Goal: Download file/media

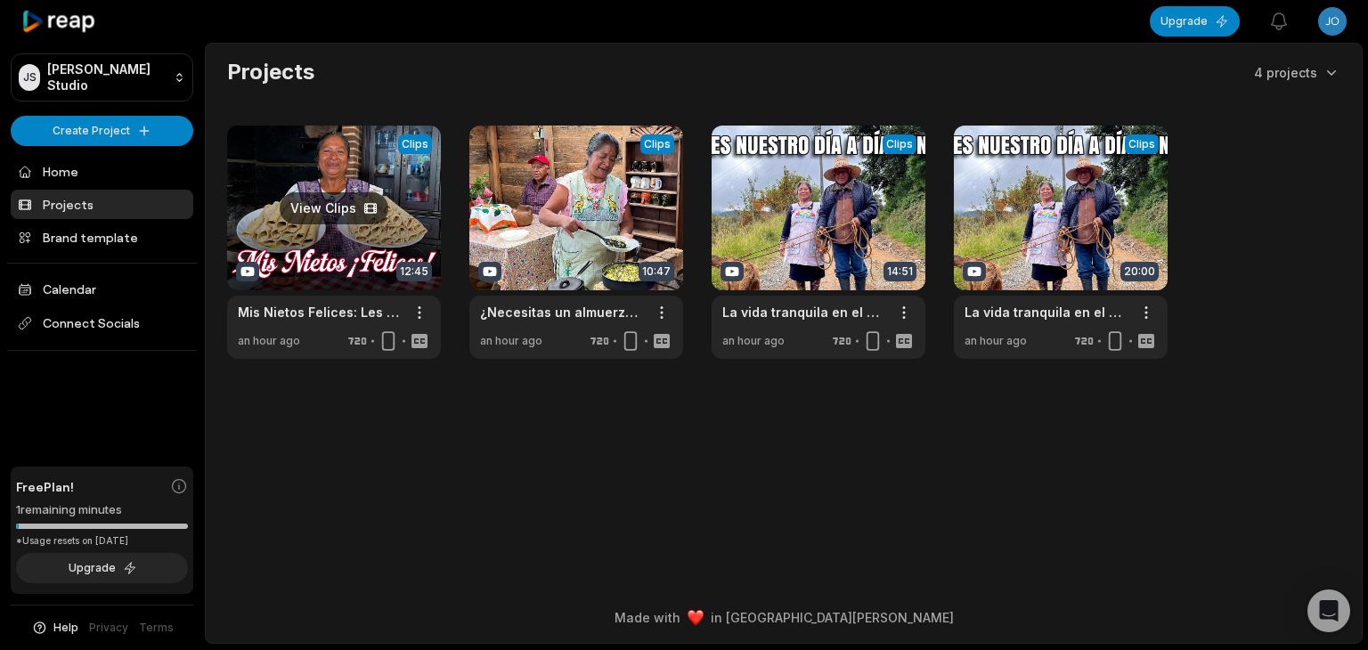
click at [354, 208] on link at bounding box center [334, 242] width 214 height 233
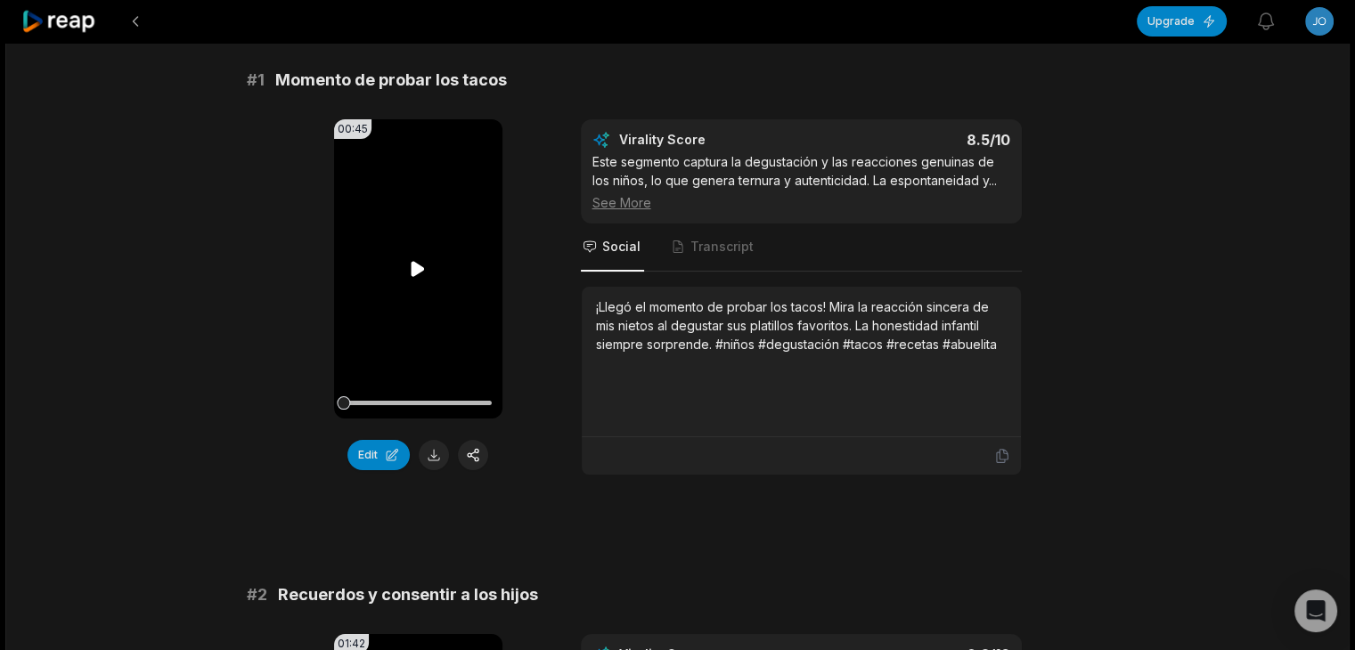
scroll to position [178, 0]
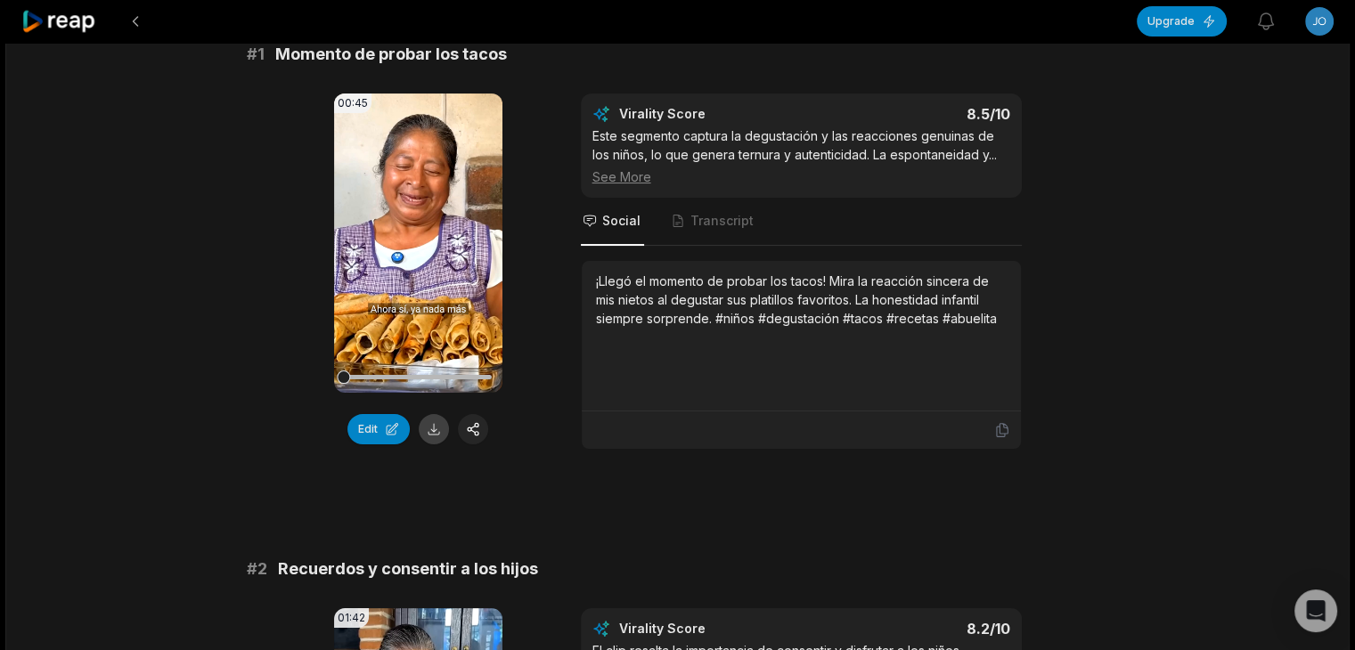
click at [433, 425] on button at bounding box center [434, 429] width 30 height 30
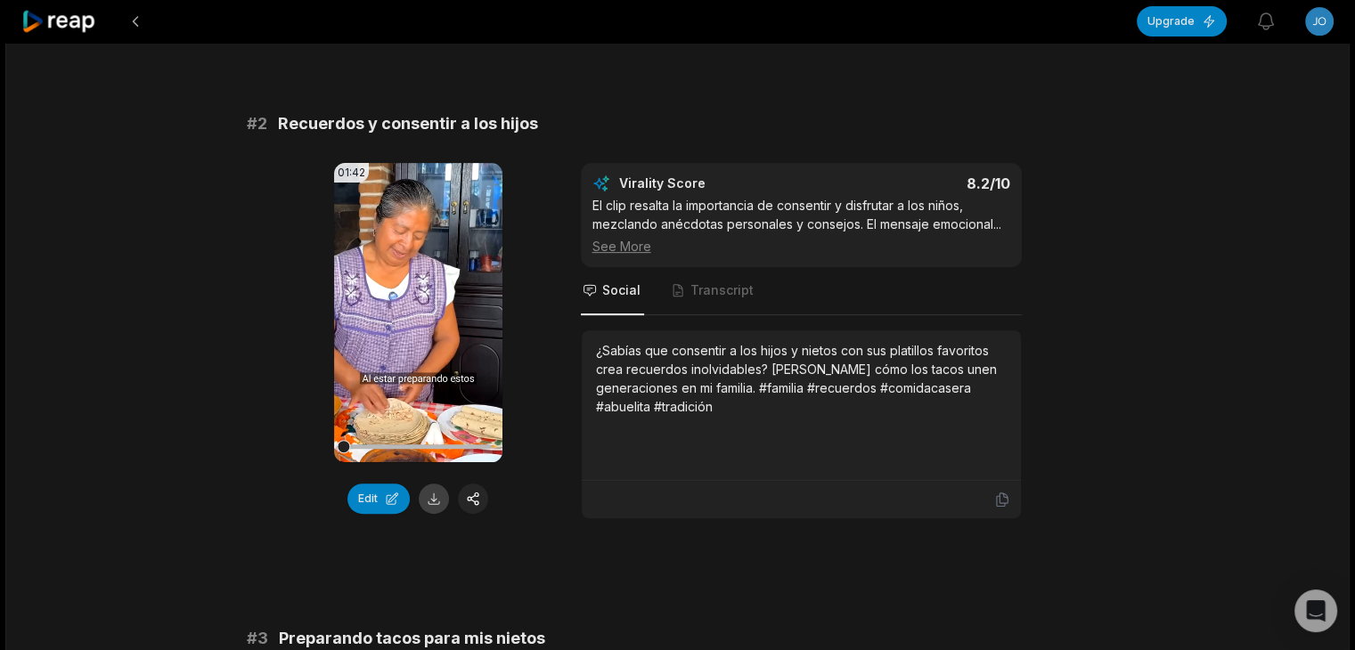
click at [438, 504] on button at bounding box center [434, 499] width 30 height 30
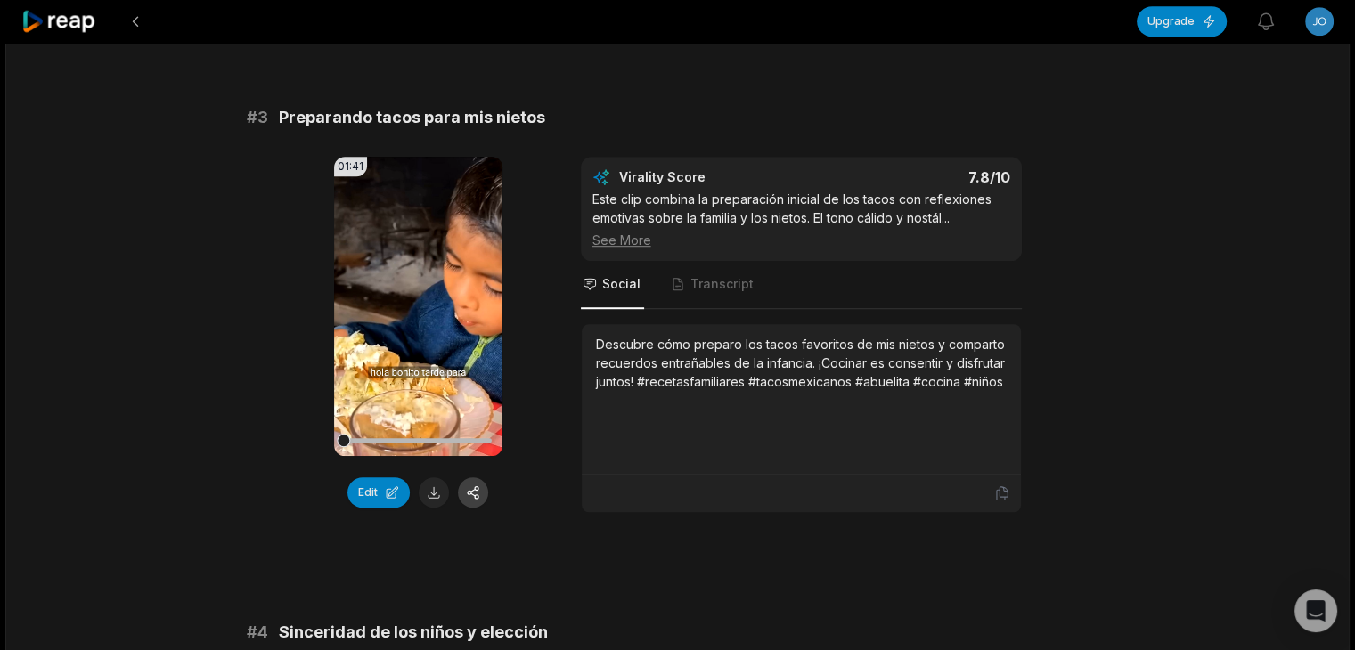
scroll to position [1158, 0]
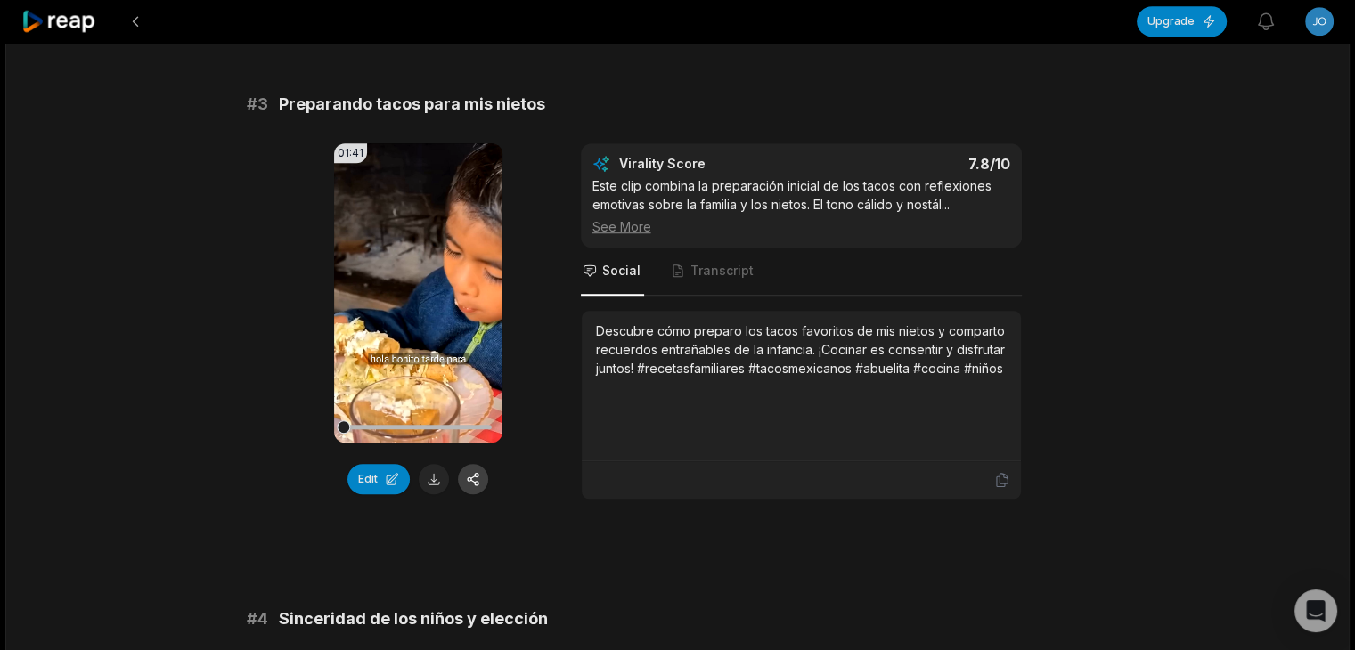
drag, startPoint x: 438, startPoint y: 474, endPoint x: 460, endPoint y: 475, distance: 21.4
click at [438, 474] on button at bounding box center [434, 479] width 30 height 30
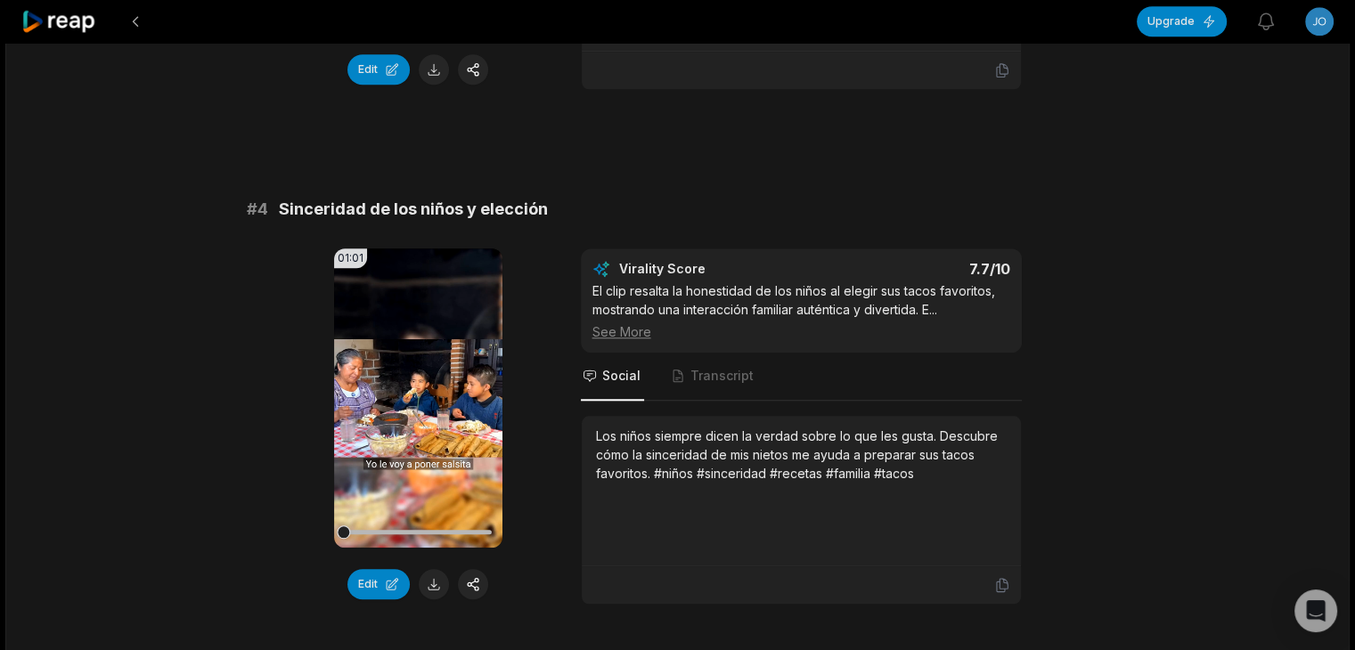
scroll to position [1693, 0]
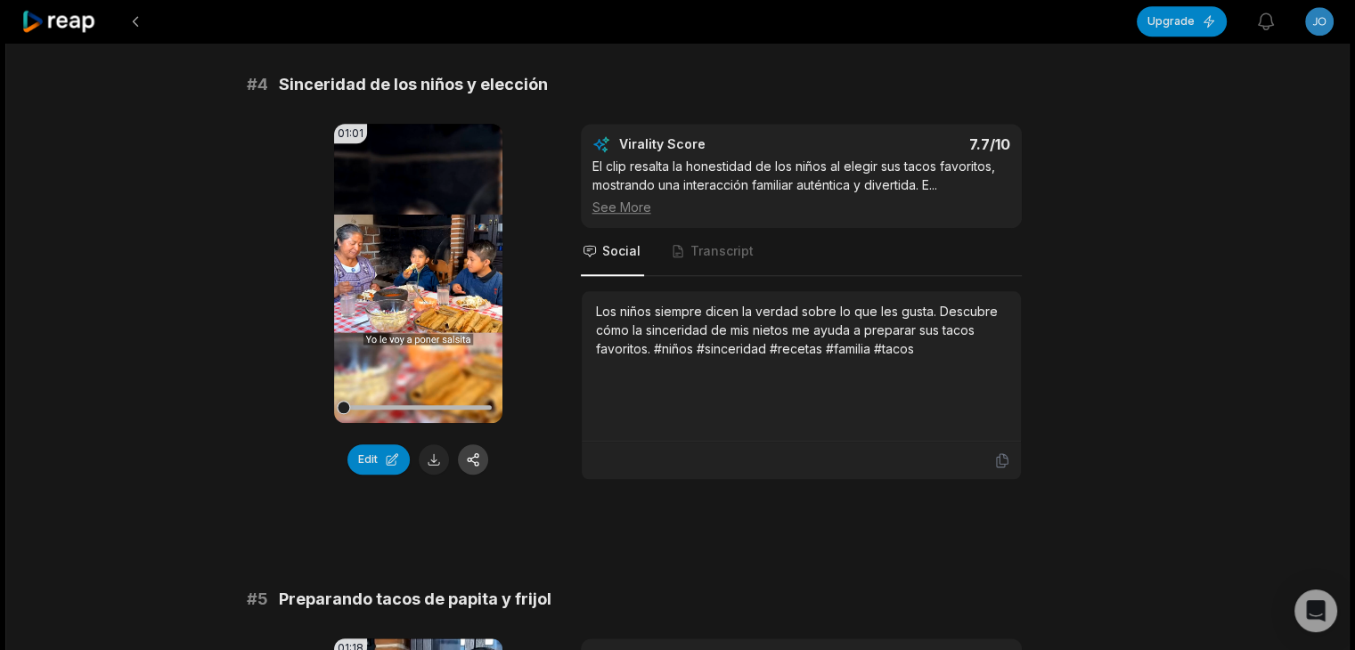
drag, startPoint x: 437, startPoint y: 453, endPoint x: 477, endPoint y: 455, distance: 40.2
click at [437, 453] on button at bounding box center [434, 460] width 30 height 30
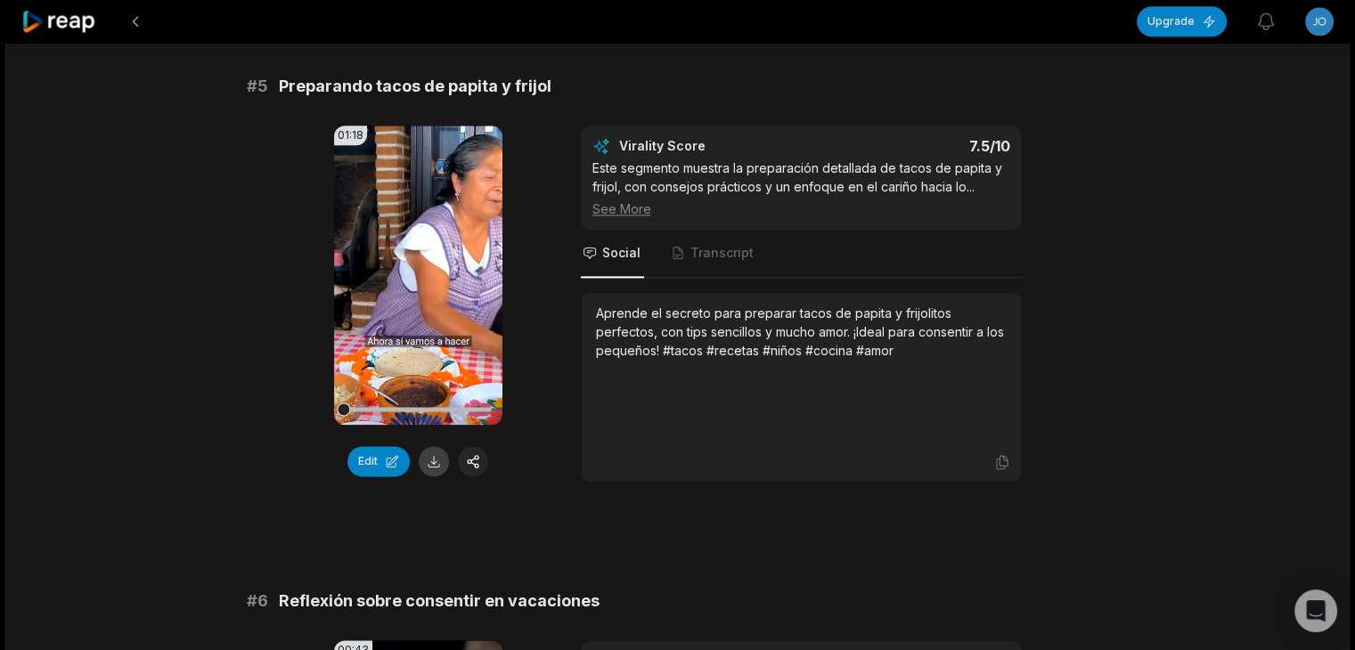
scroll to position [2227, 0]
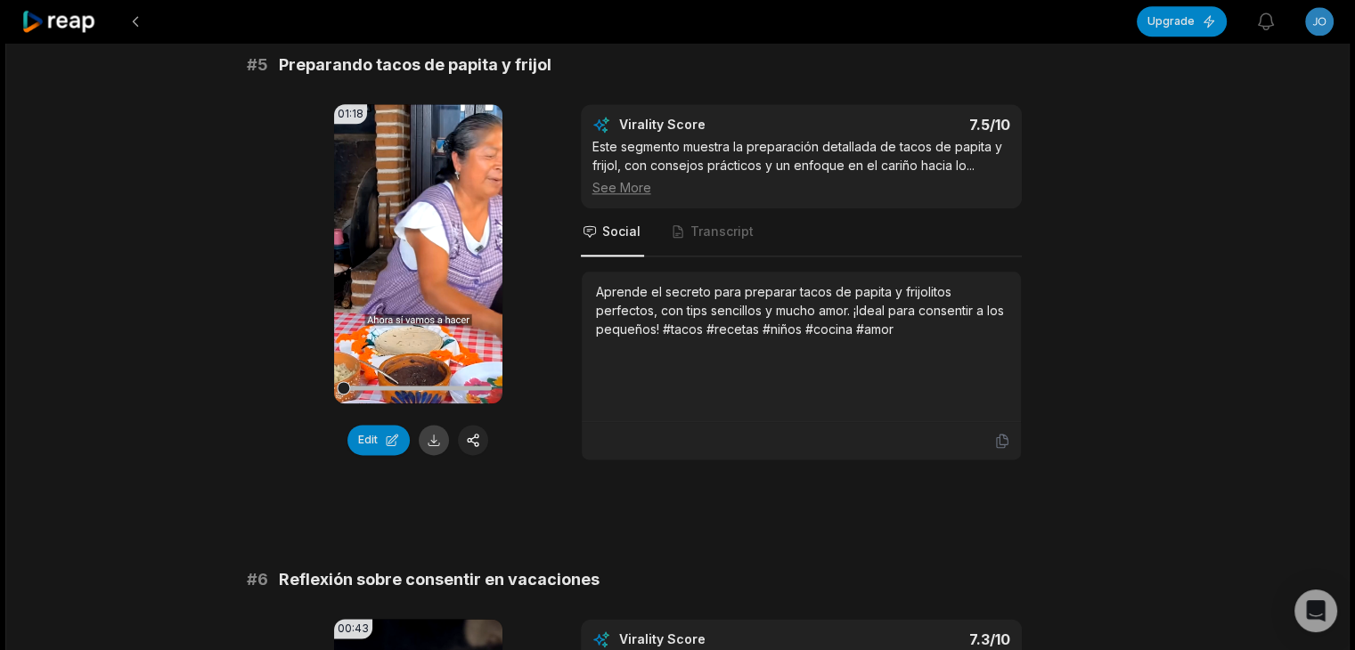
click at [434, 428] on button at bounding box center [434, 440] width 30 height 30
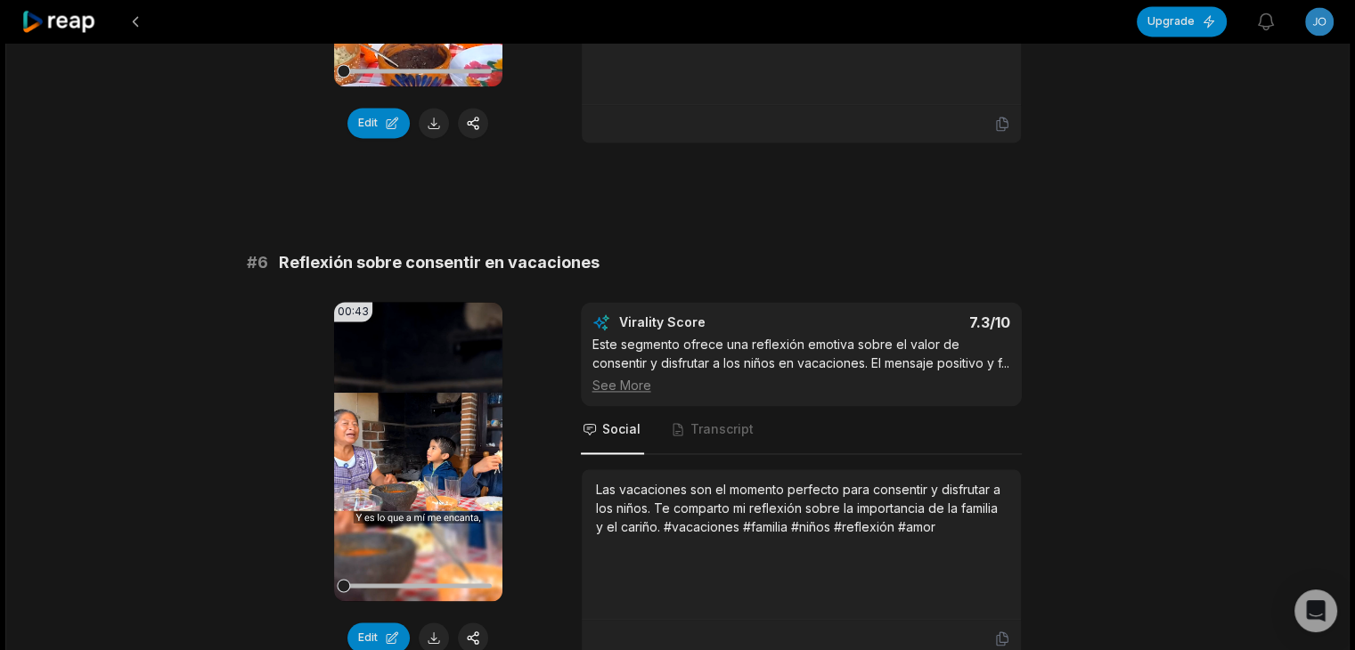
scroll to position [2762, 0]
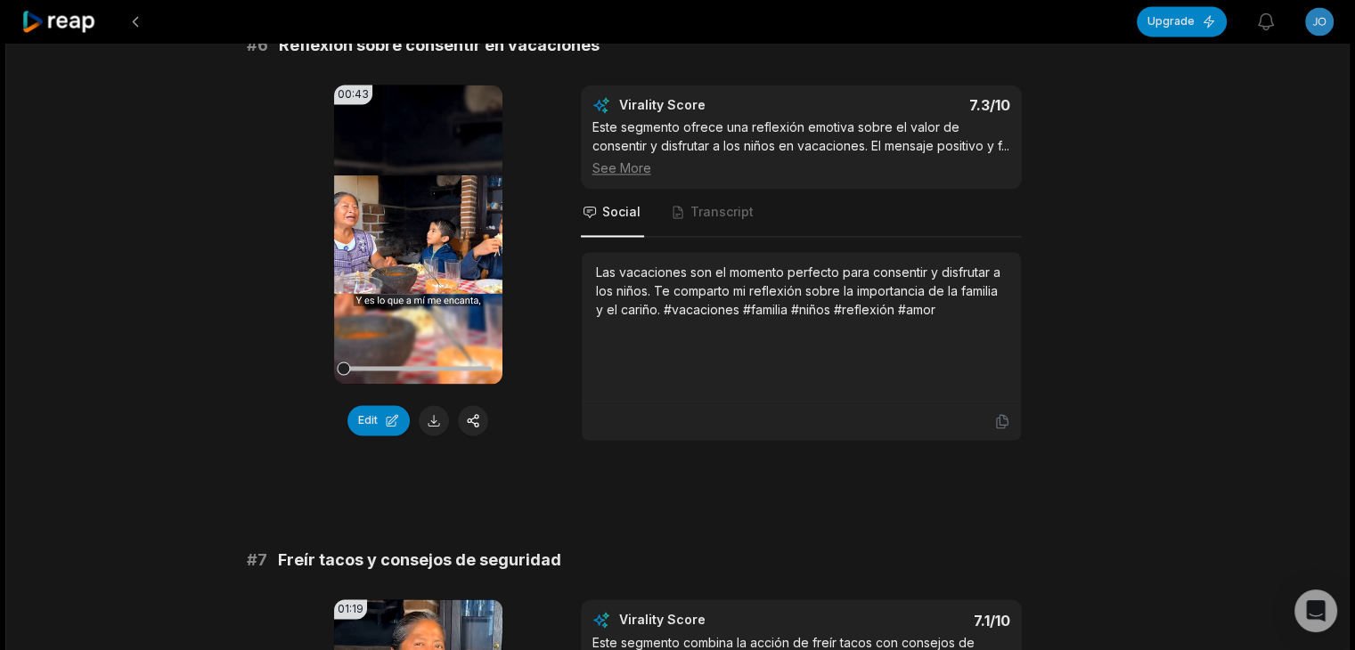
drag, startPoint x: 435, startPoint y: 418, endPoint x: 449, endPoint y: 418, distance: 14.3
click at [435, 417] on button at bounding box center [434, 420] width 30 height 30
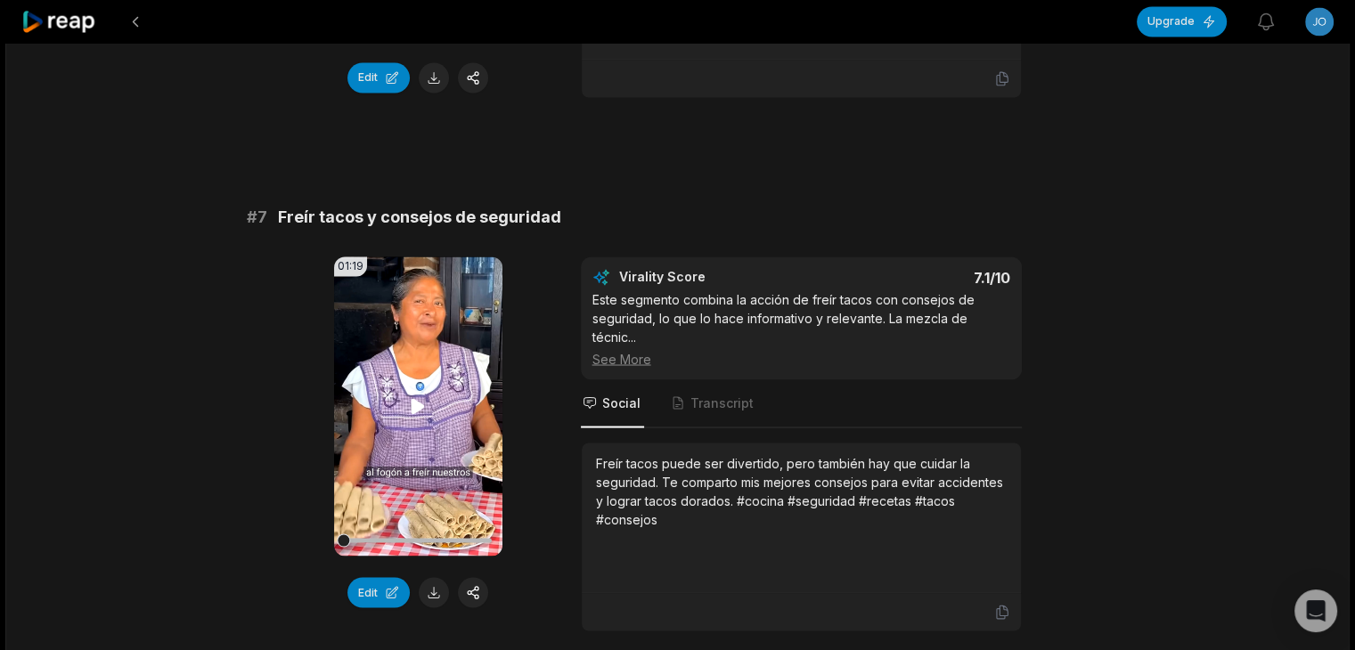
scroll to position [3118, 0]
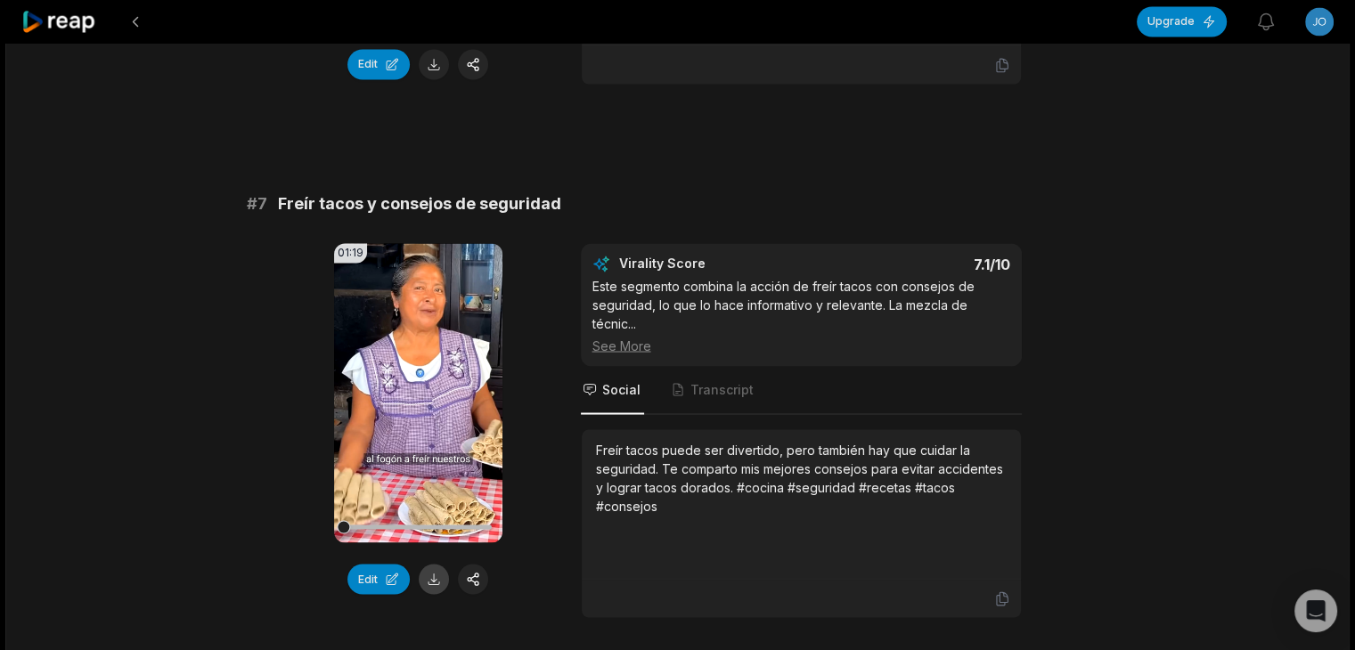
click at [430, 583] on button at bounding box center [434, 579] width 30 height 30
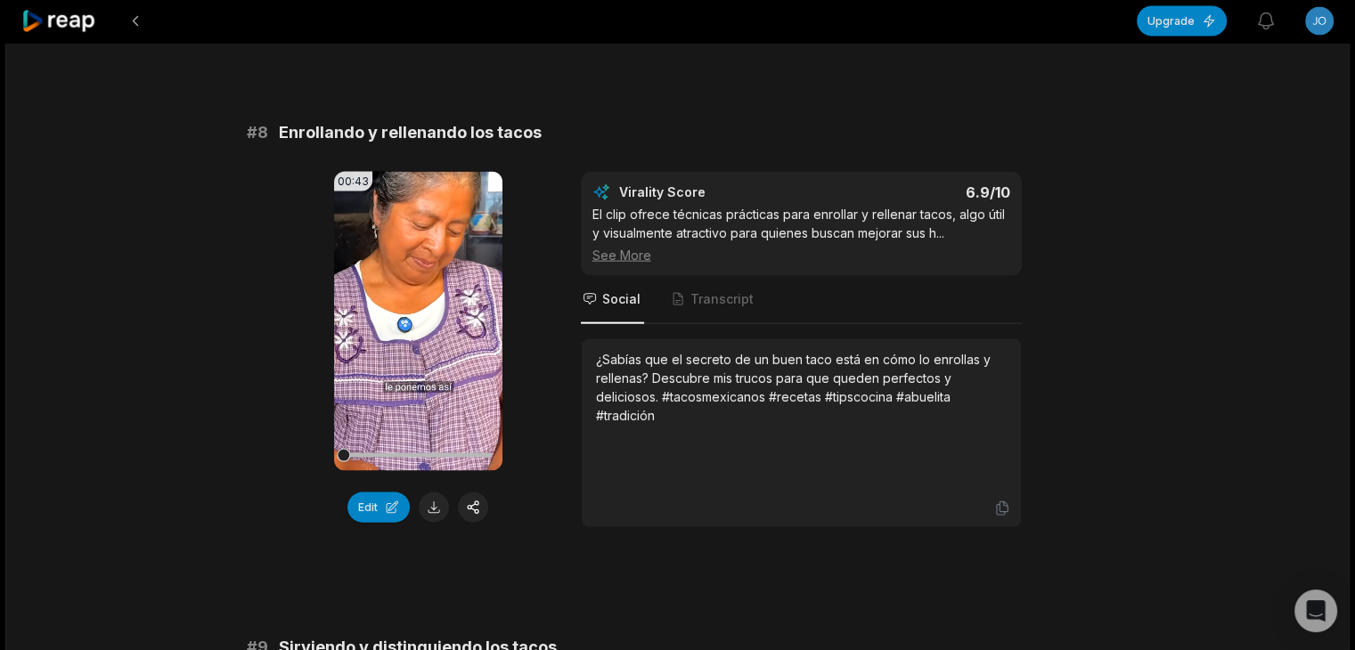
scroll to position [3741, 0]
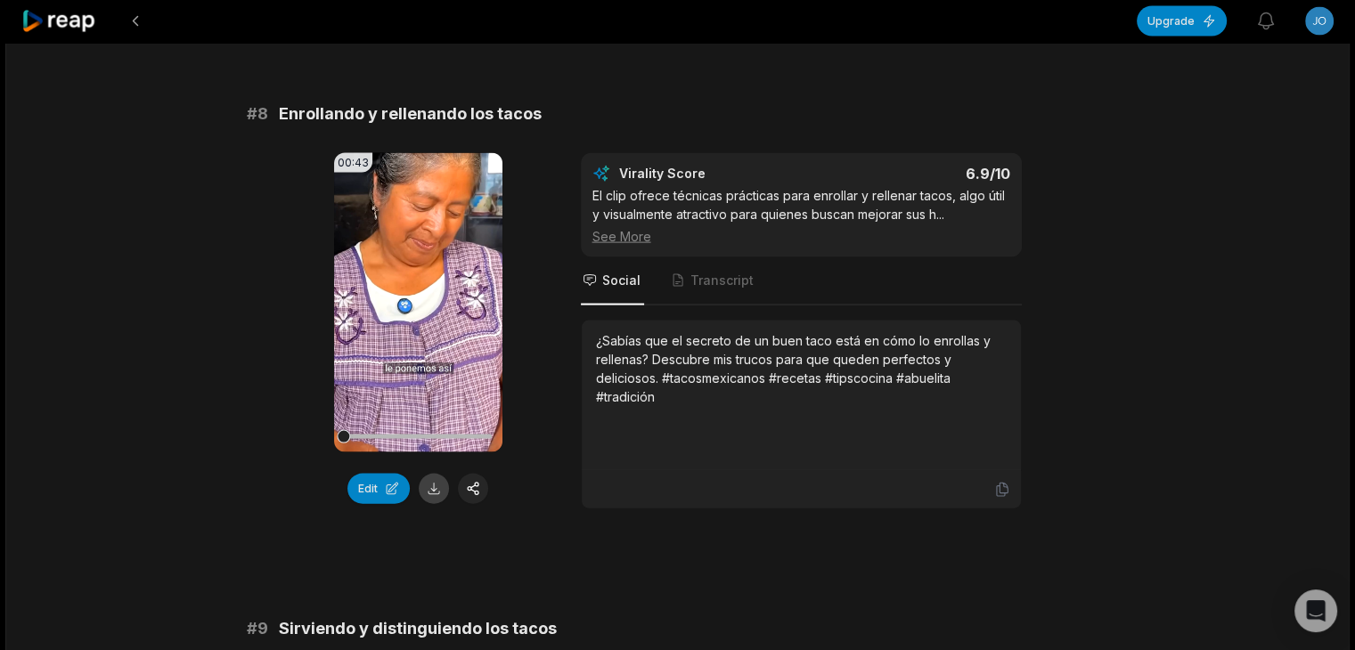
click at [425, 496] on button at bounding box center [434, 489] width 30 height 30
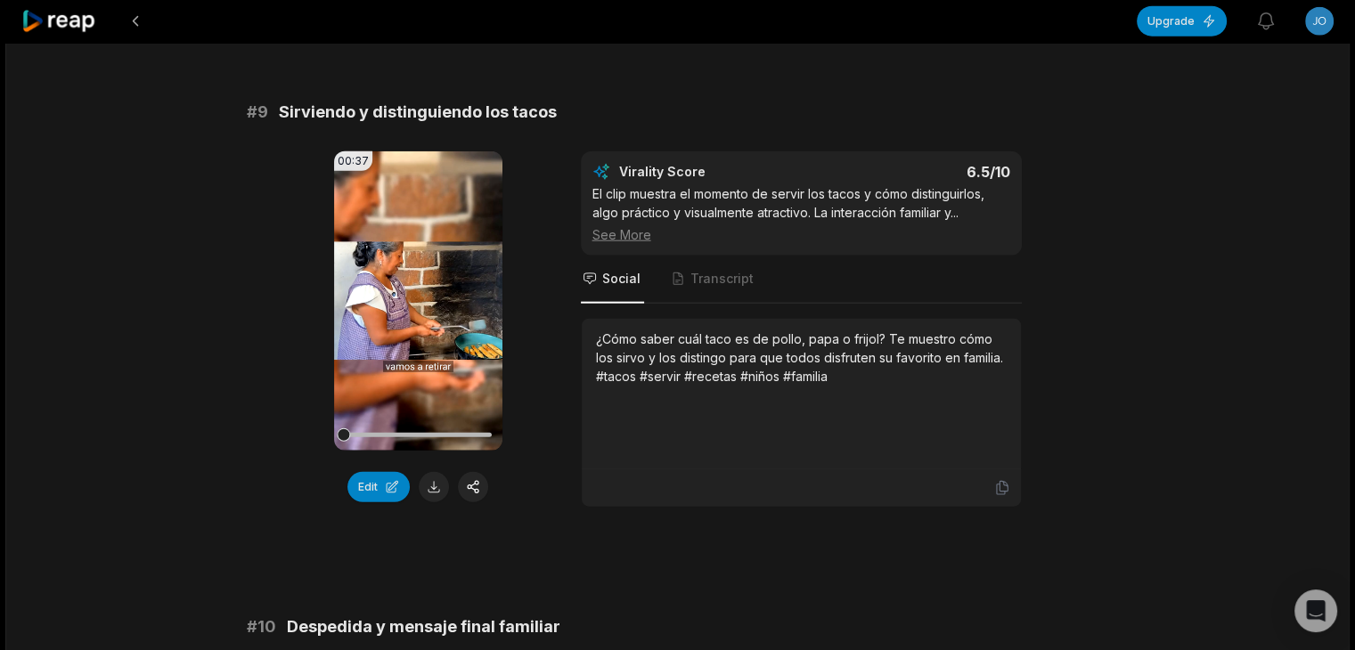
scroll to position [4276, 0]
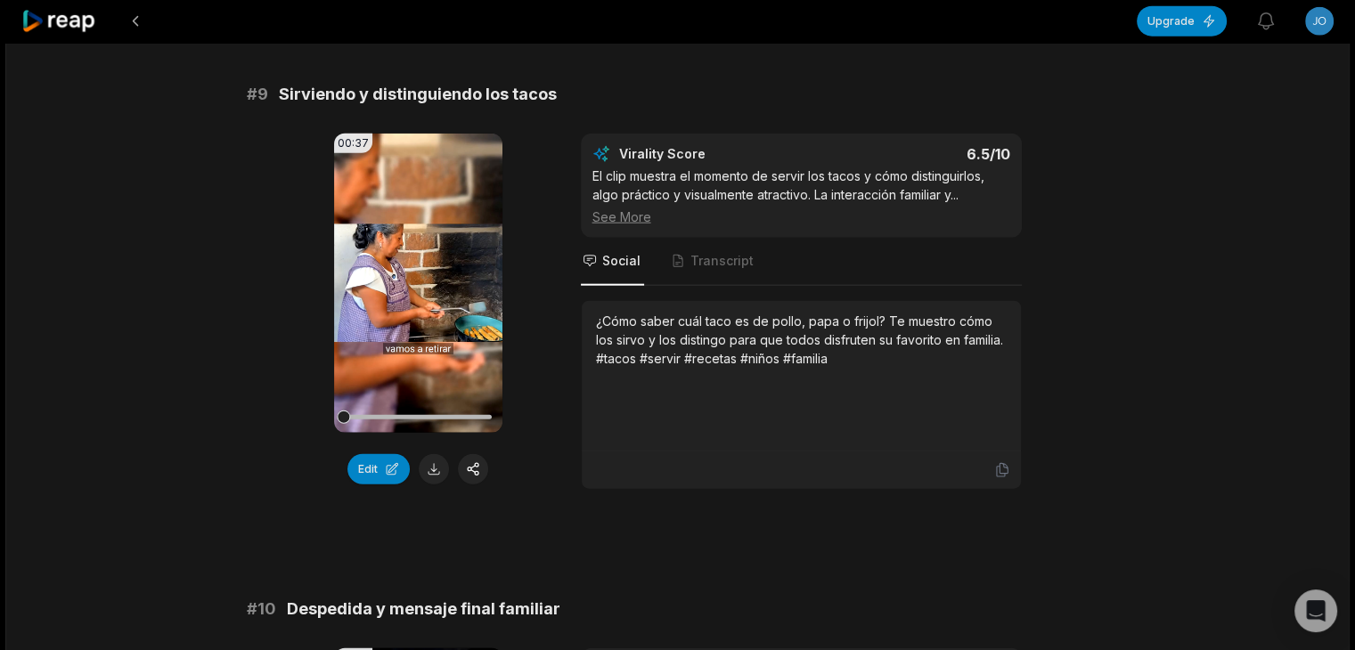
click at [436, 479] on button at bounding box center [434, 469] width 30 height 30
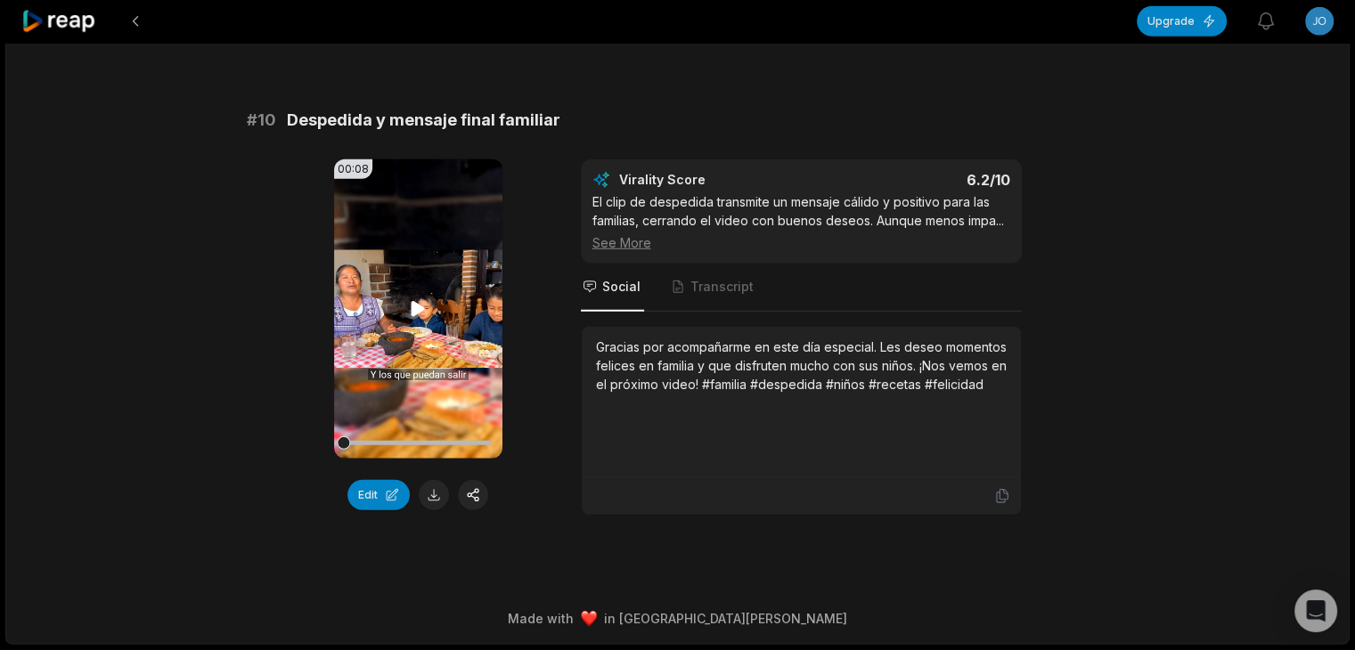
scroll to position [4771, 0]
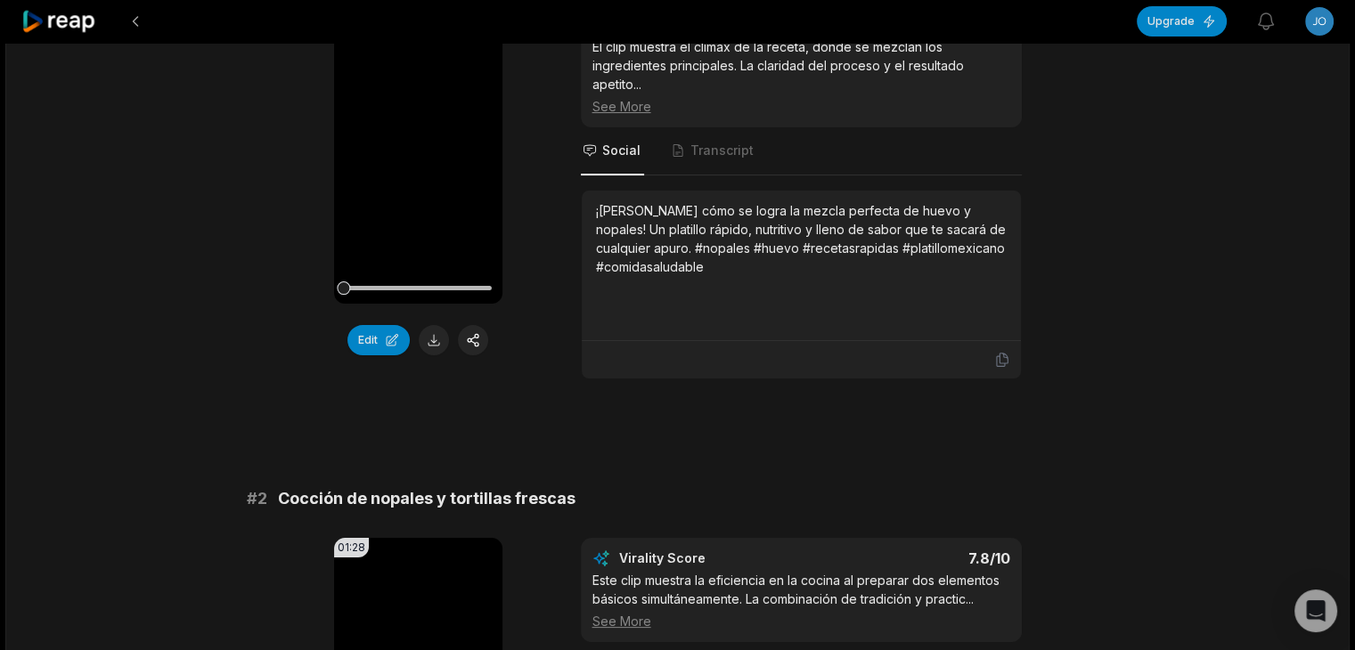
drag, startPoint x: 432, startPoint y: 339, endPoint x: 470, endPoint y: 361, distance: 43.9
click at [432, 339] on button at bounding box center [434, 340] width 30 height 30
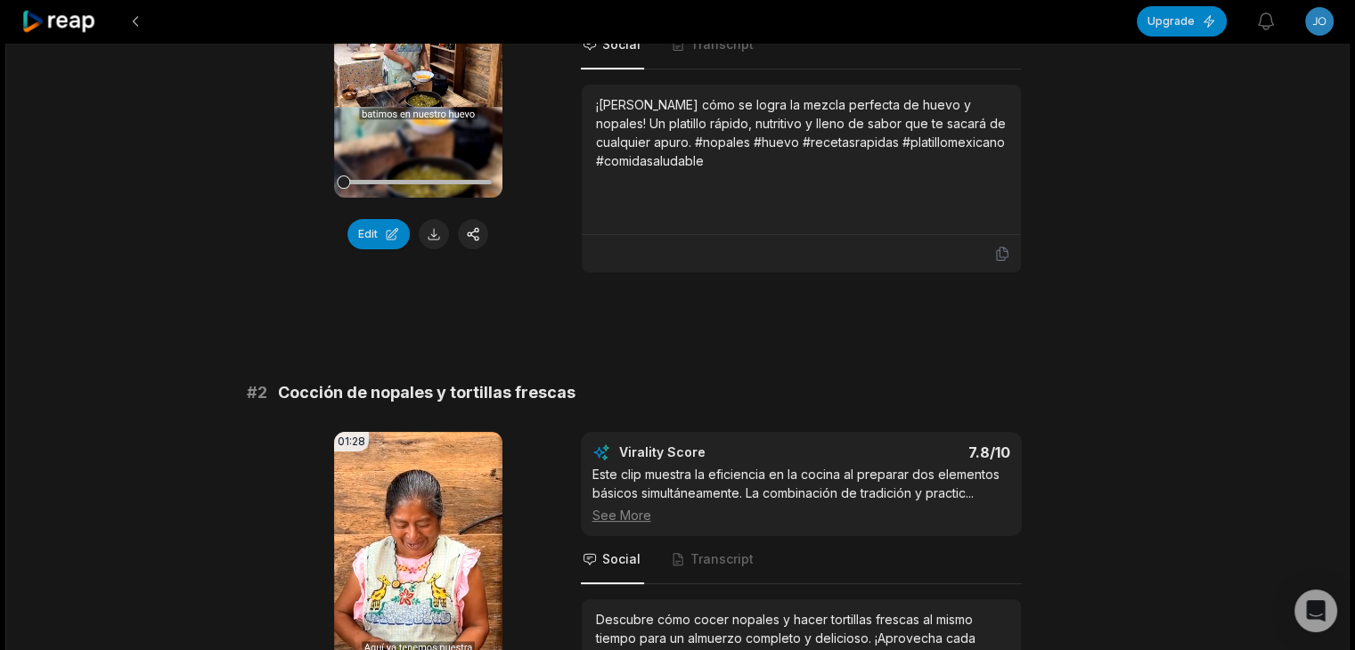
scroll to position [178, 0]
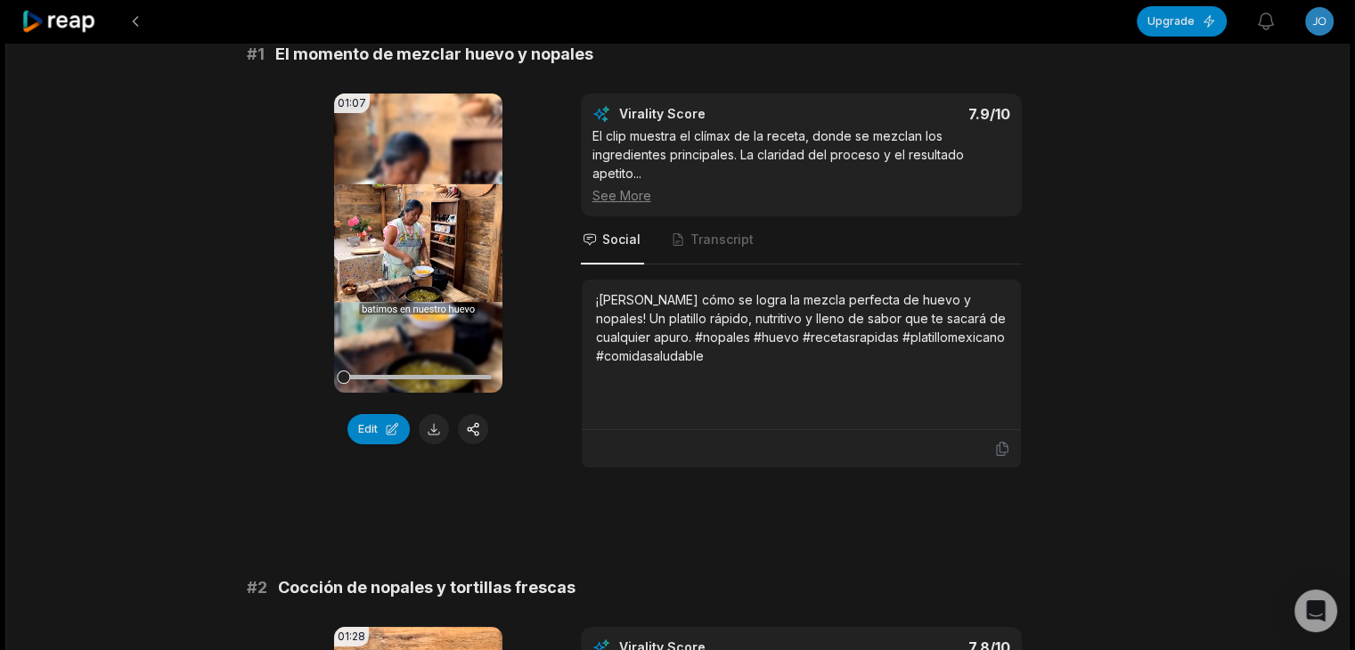
click at [450, 440] on div "Edit" at bounding box center [418, 429] width 168 height 30
click at [438, 432] on button at bounding box center [434, 429] width 30 height 30
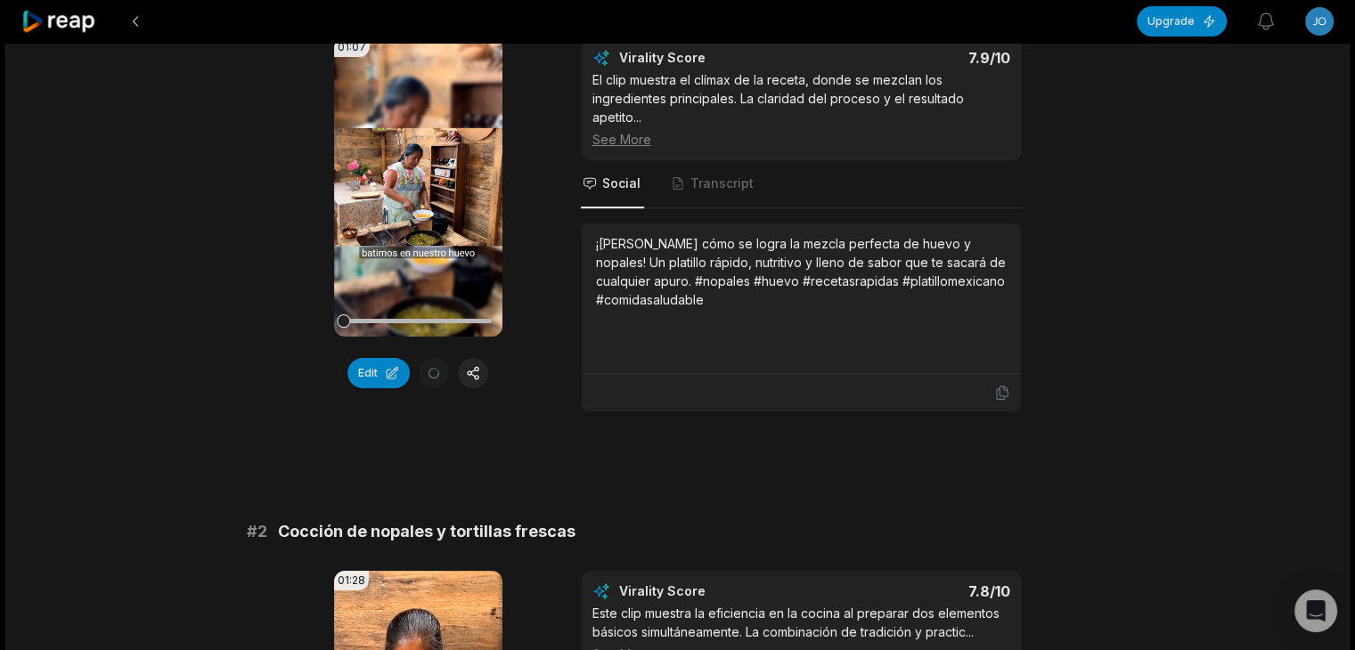
scroll to position [624, 0]
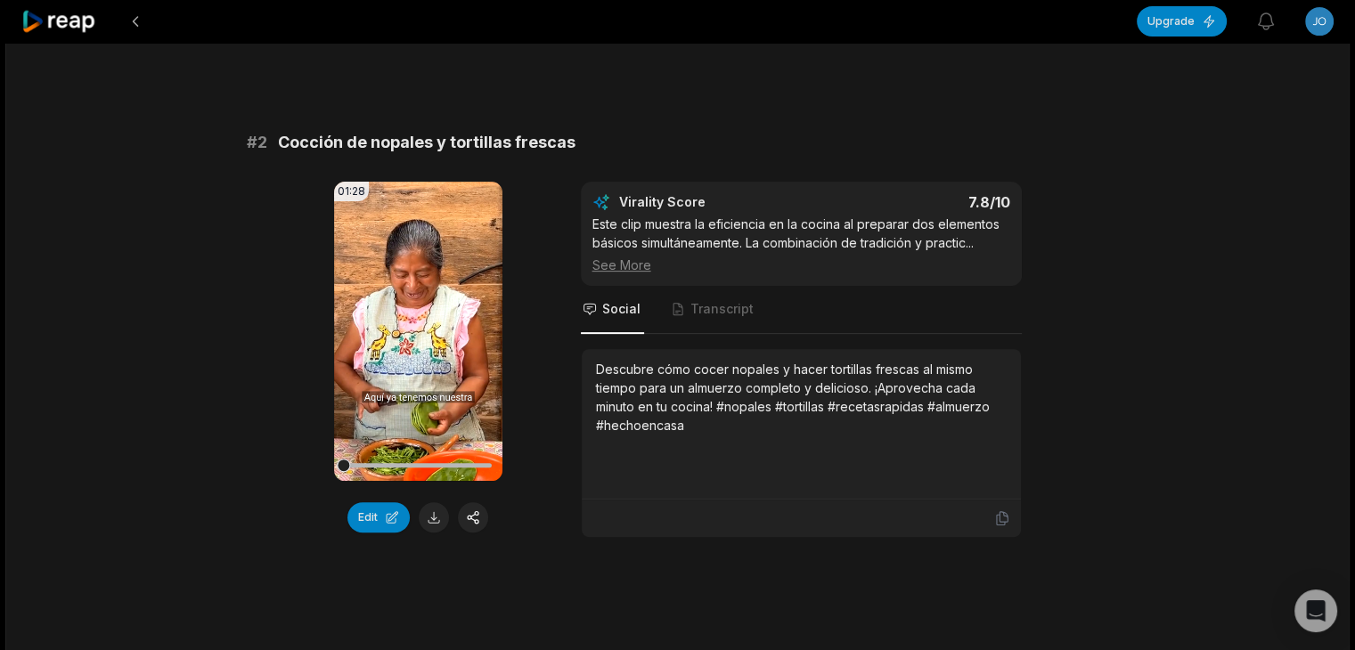
drag, startPoint x: 435, startPoint y: 523, endPoint x: 449, endPoint y: 526, distance: 14.5
click at [435, 523] on button at bounding box center [434, 517] width 30 height 30
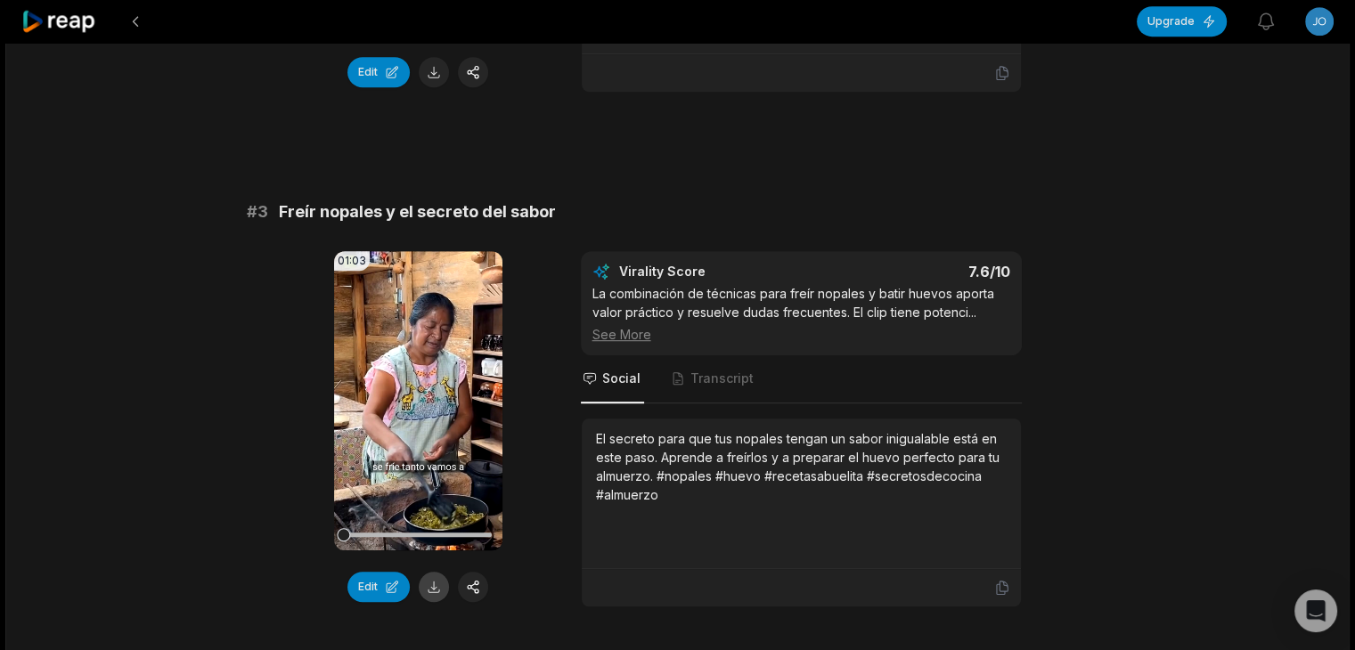
click at [436, 580] on button at bounding box center [434, 587] width 30 height 30
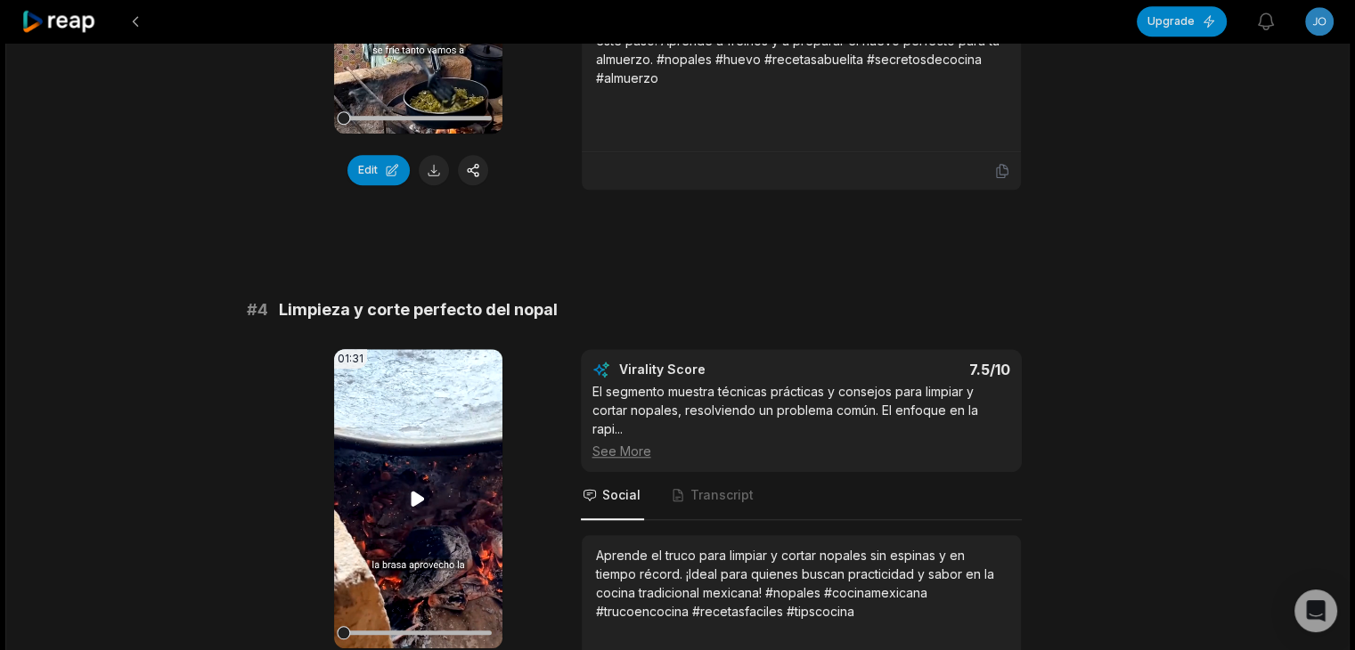
scroll to position [1603, 0]
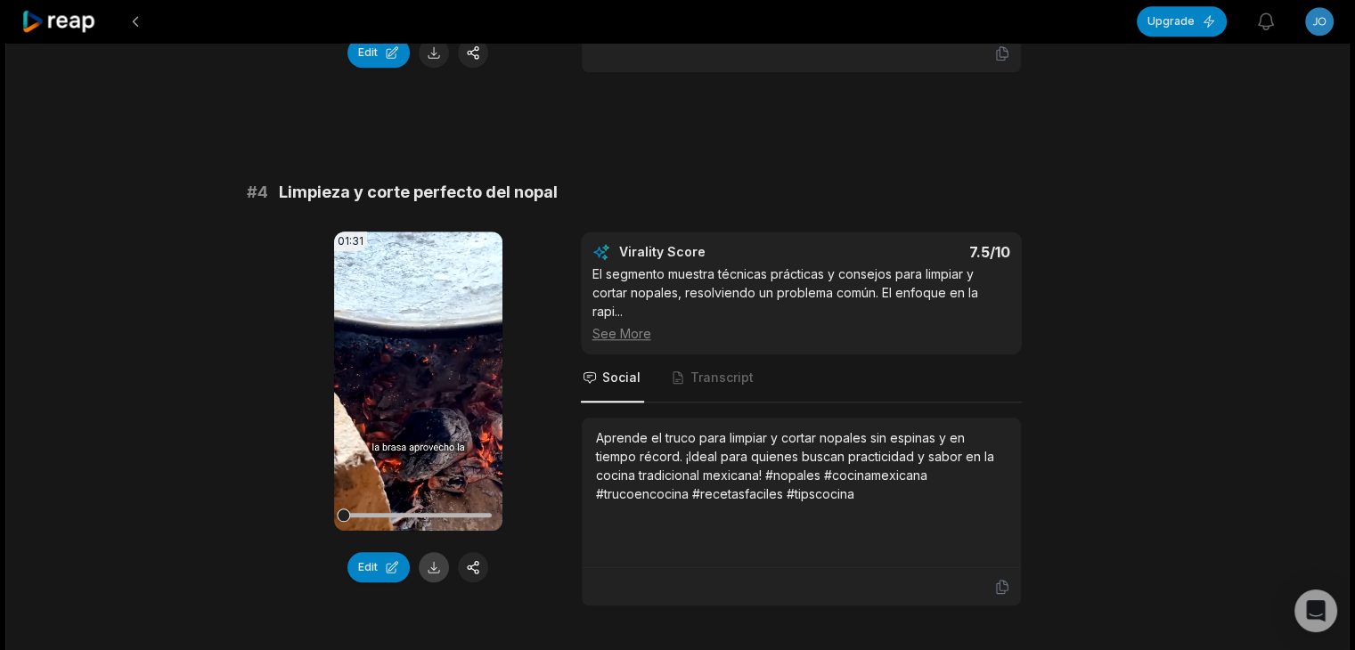
click at [434, 563] on button at bounding box center [434, 567] width 30 height 30
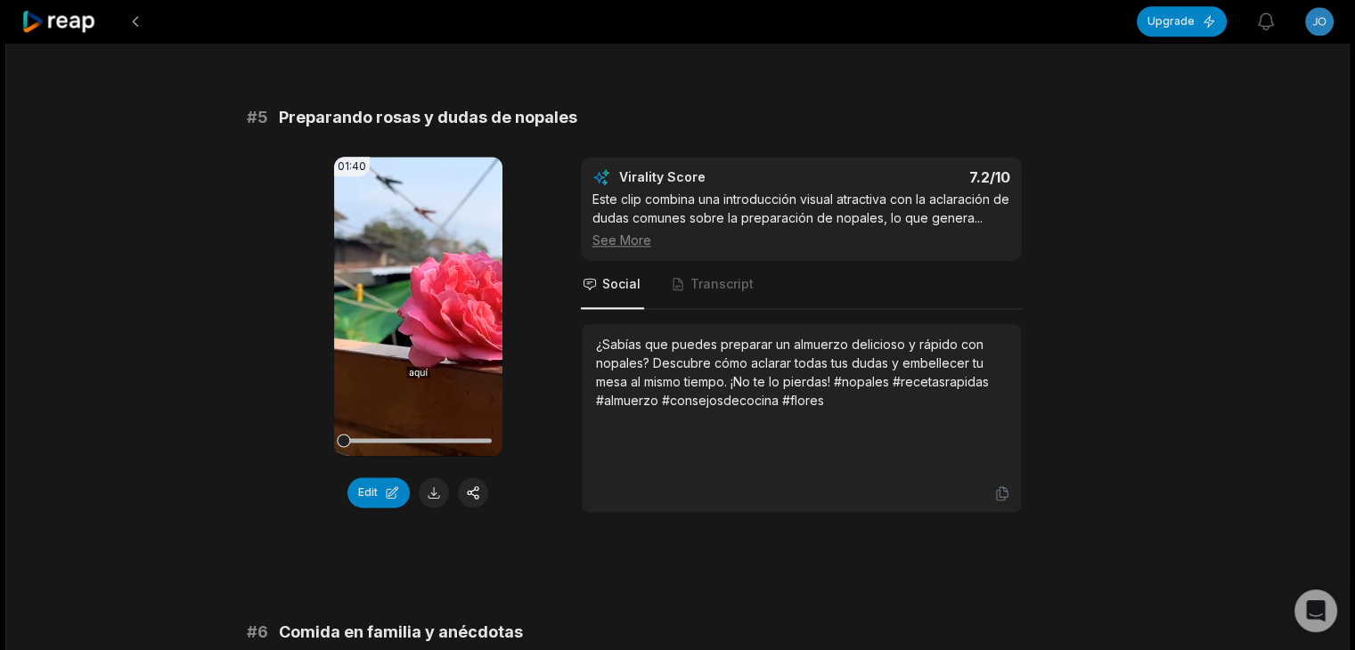
scroll to position [2227, 0]
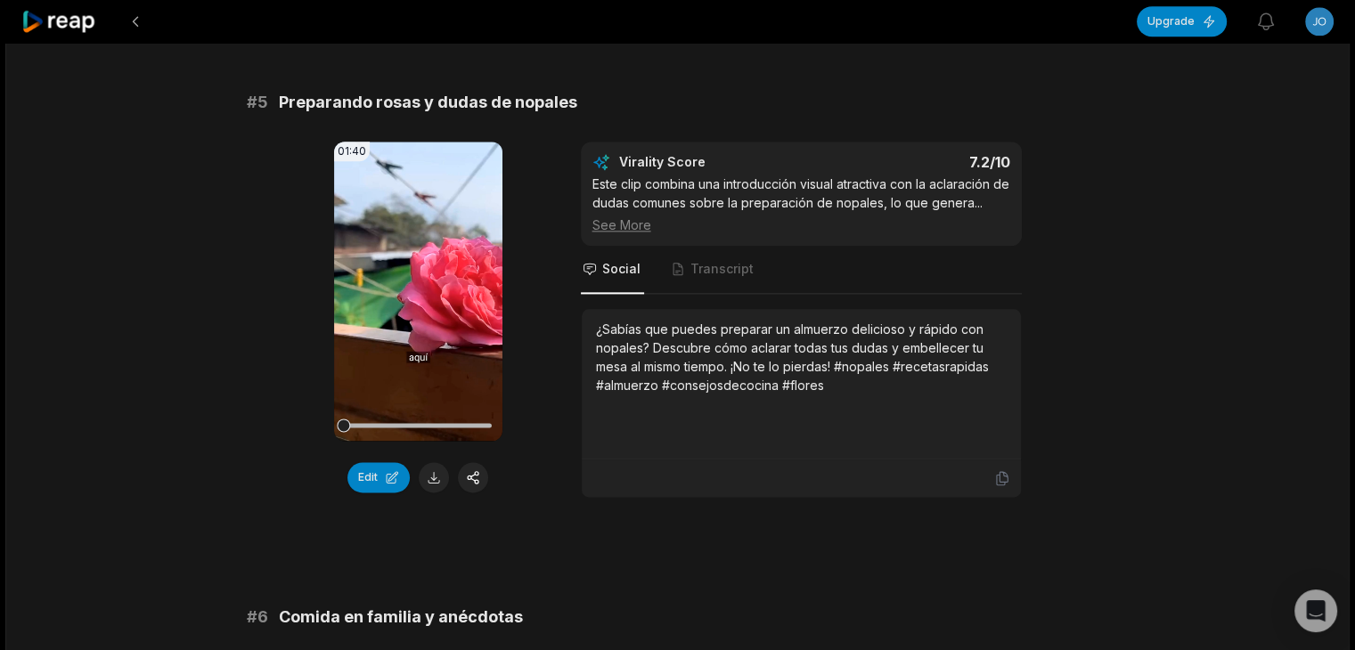
click at [433, 474] on button at bounding box center [434, 477] width 30 height 30
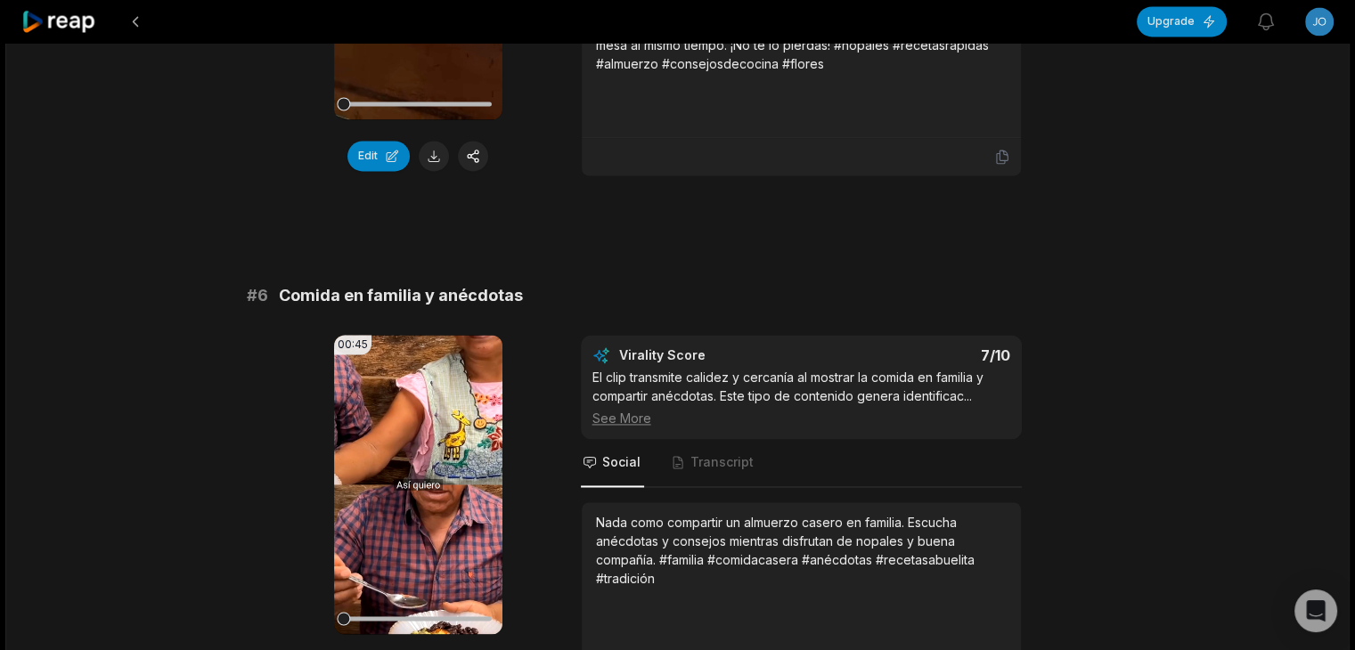
scroll to position [2762, 0]
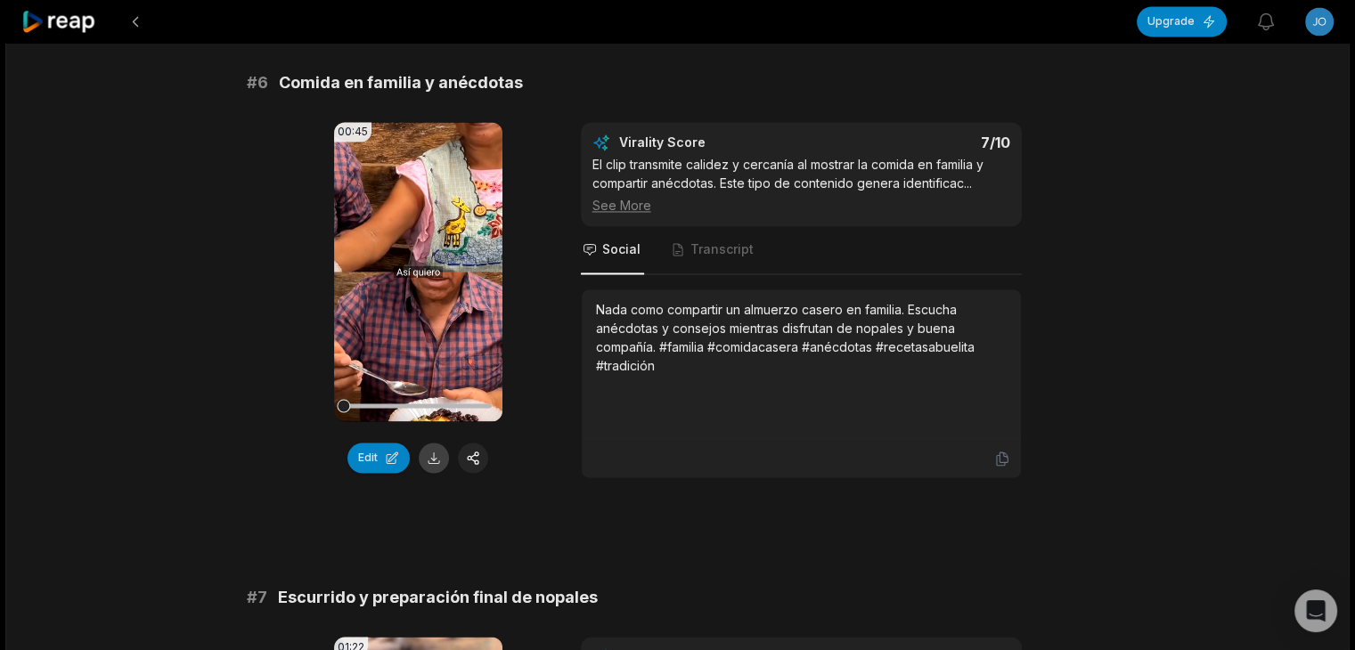
click at [431, 453] on button at bounding box center [434, 458] width 30 height 30
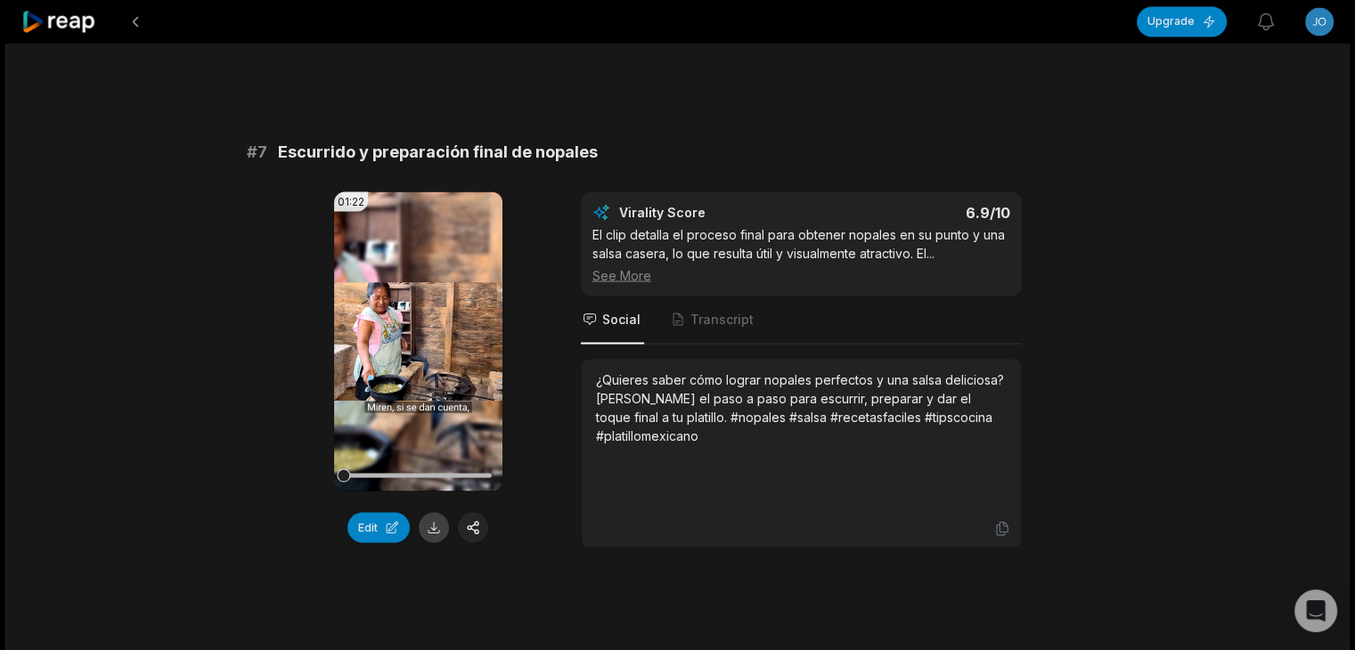
click at [434, 521] on button at bounding box center [434, 527] width 30 height 30
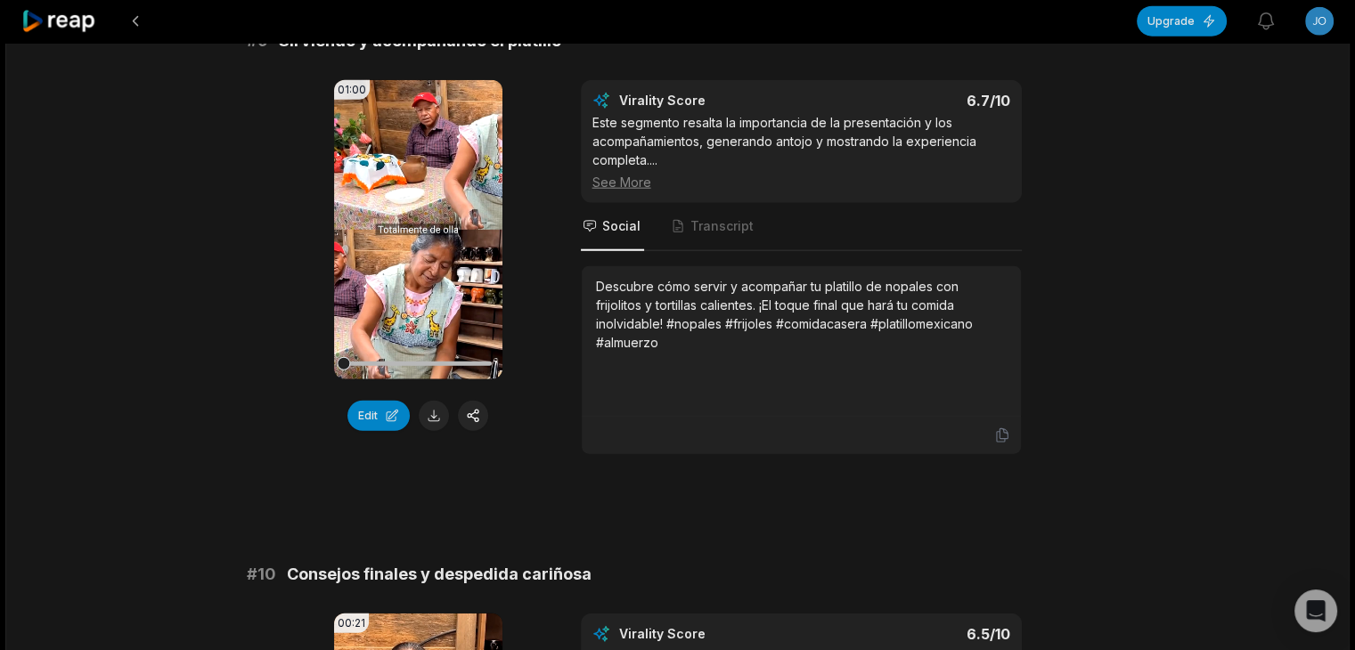
scroll to position [4365, 0]
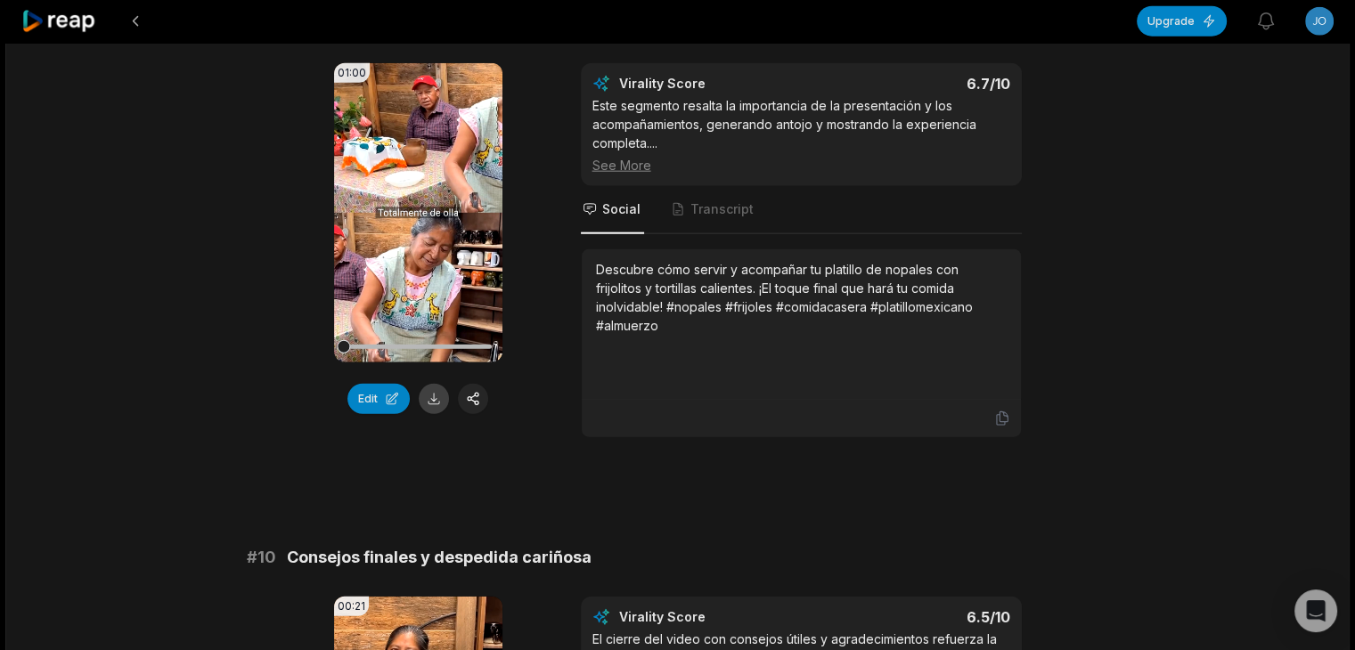
click at [423, 396] on button at bounding box center [434, 399] width 30 height 30
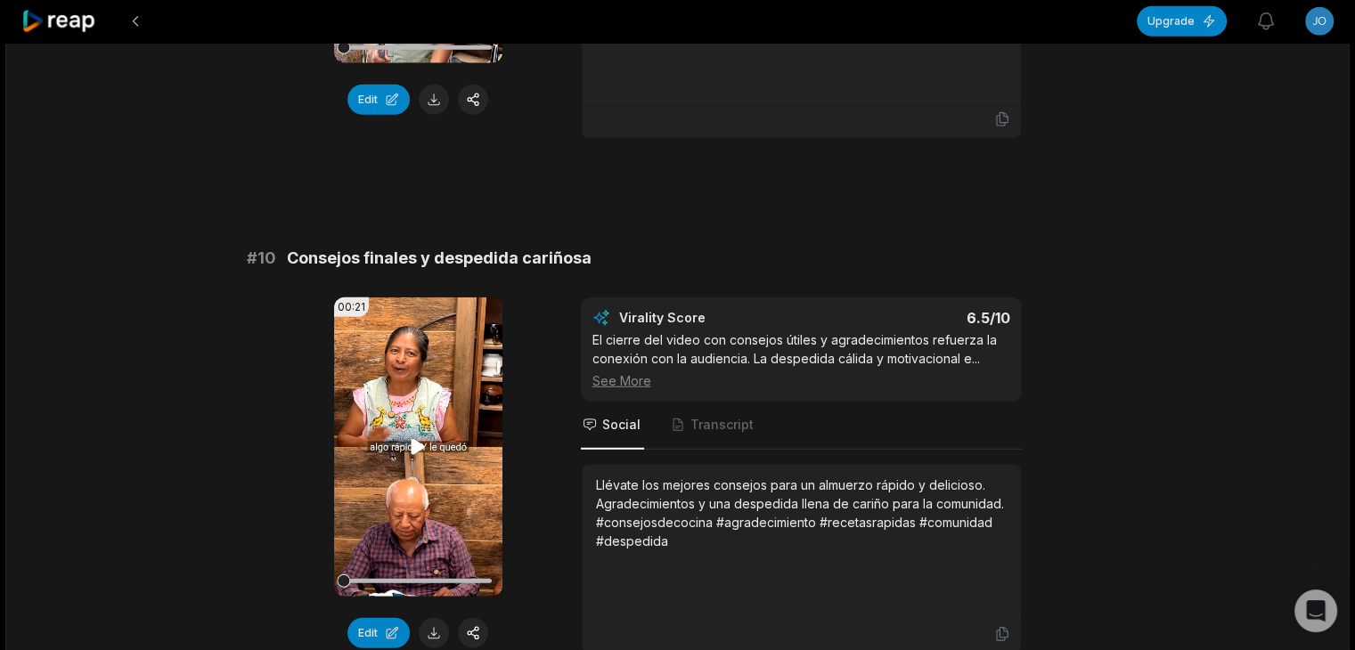
scroll to position [4721, 0]
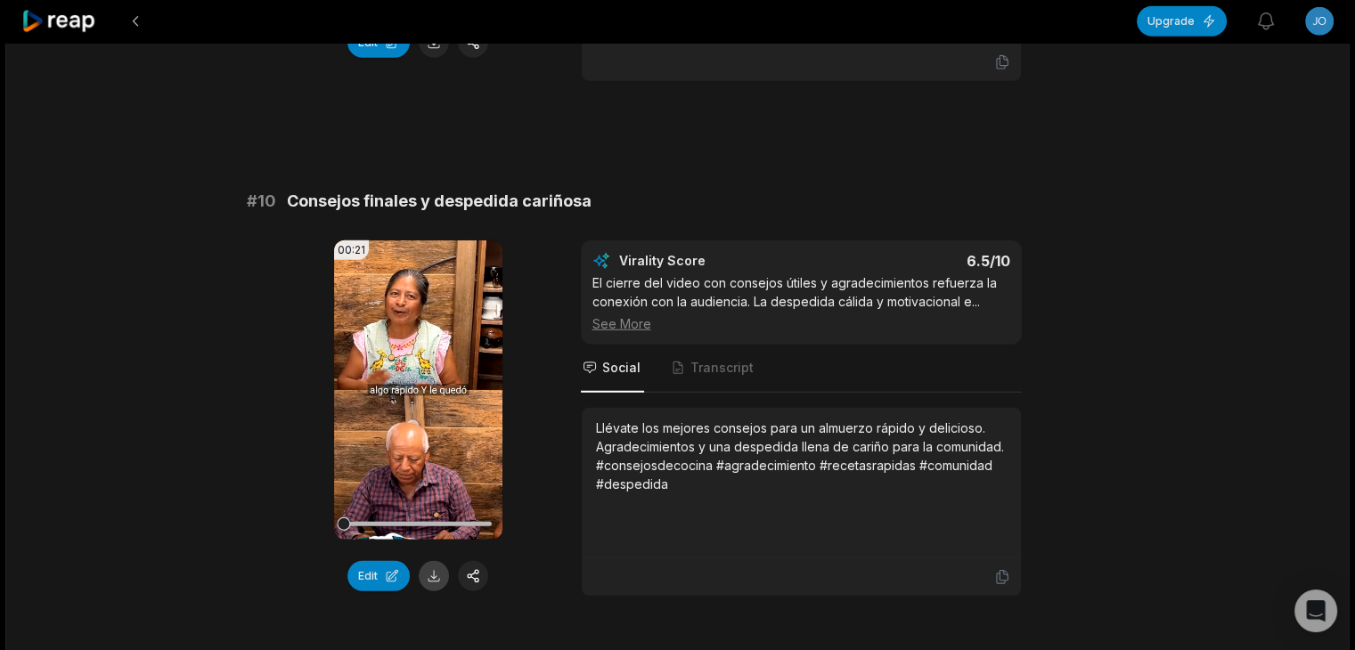
click at [433, 567] on button at bounding box center [434, 576] width 30 height 30
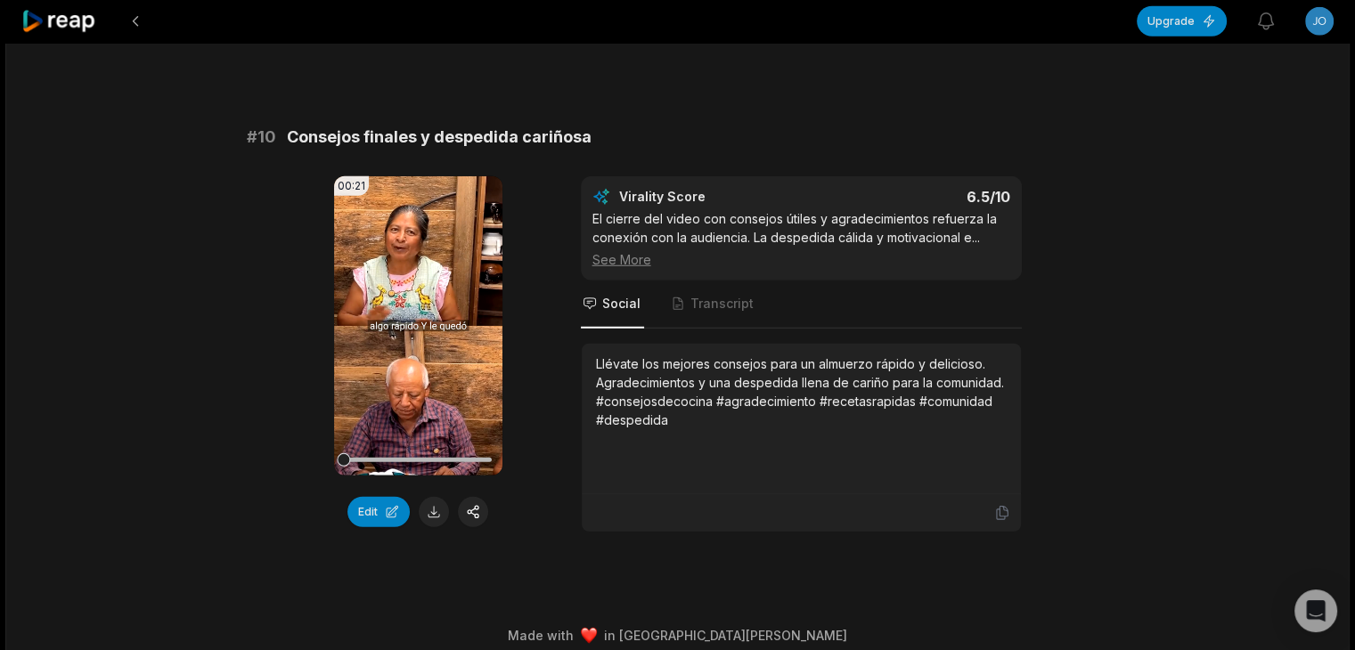
scroll to position [4789, 0]
